Goal: Navigation & Orientation: Find specific page/section

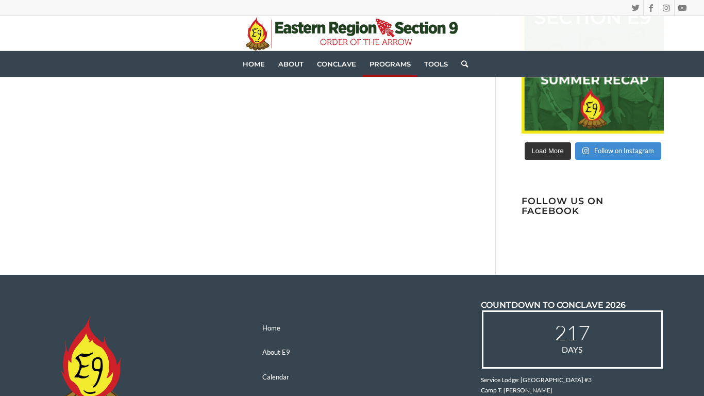
scroll to position [1930, 0]
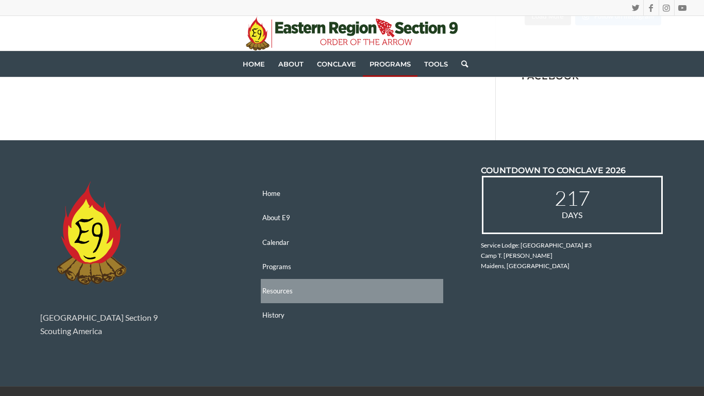
click at [373, 279] on link "Resources" at bounding box center [352, 291] width 183 height 24
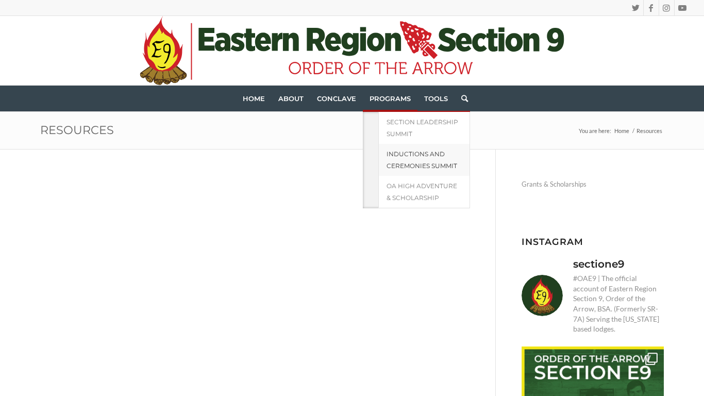
click at [447, 169] on span "Inductions and Ceremonies Summit" at bounding box center [421, 160] width 71 height 20
